Goal: Transaction & Acquisition: Purchase product/service

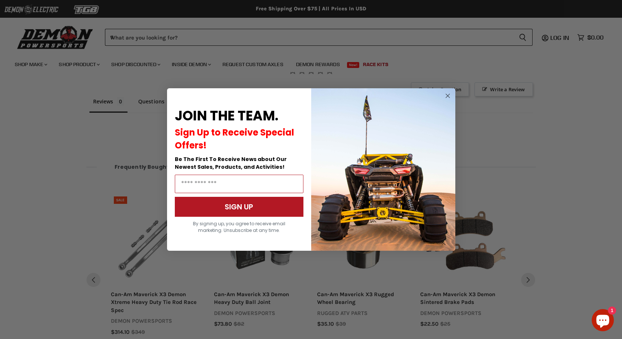
scroll to position [561, 0]
